Goal: Navigation & Orientation: Find specific page/section

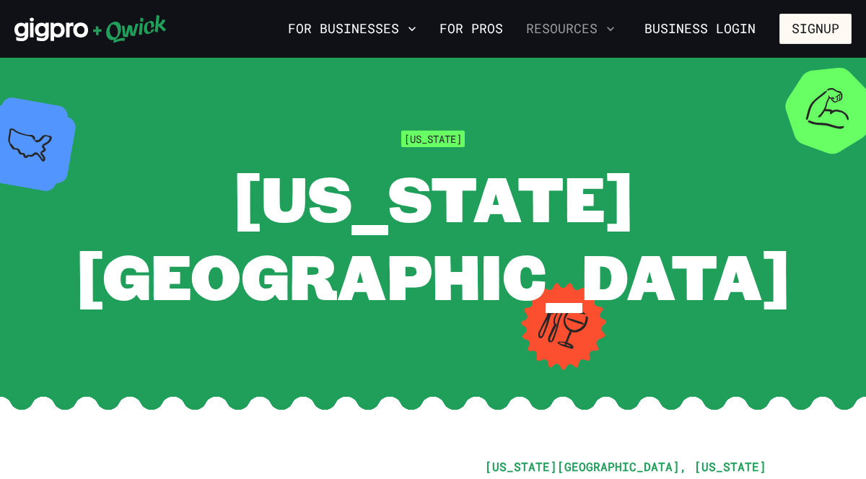
click at [588, 38] on button "Resources" at bounding box center [570, 29] width 100 height 25
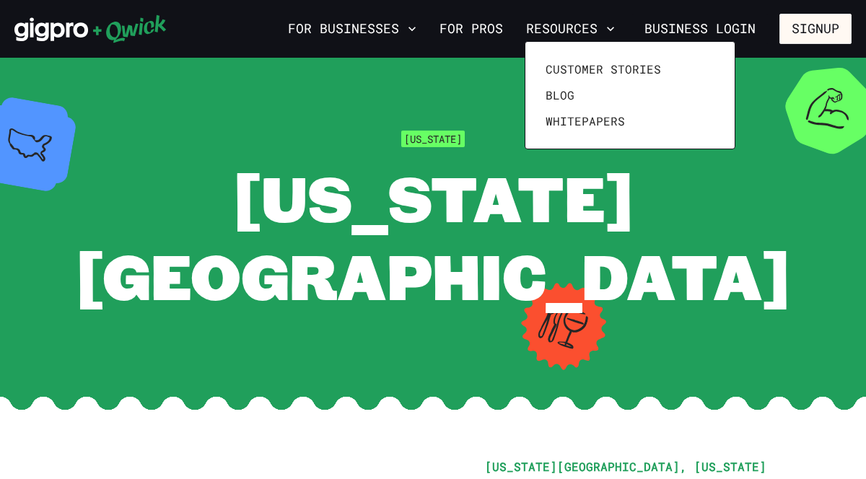
click at [431, 77] on div at bounding box center [433, 239] width 866 height 479
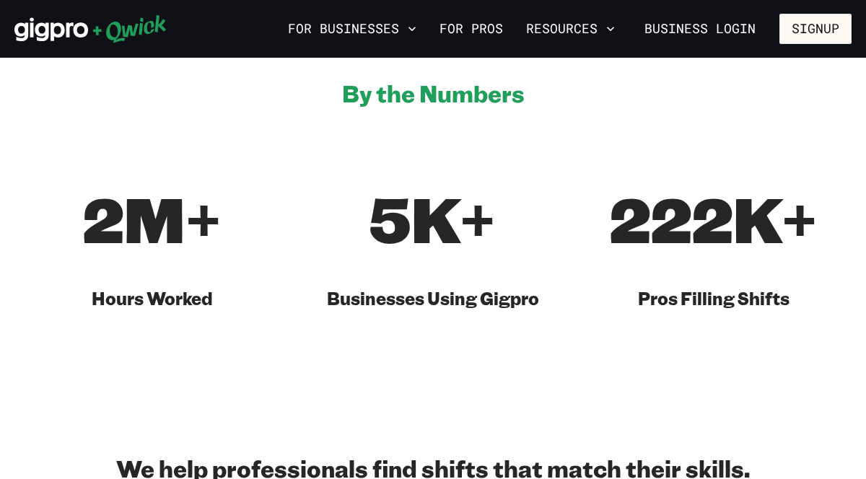
scroll to position [219, 0]
